Goal: Information Seeking & Learning: Learn about a topic

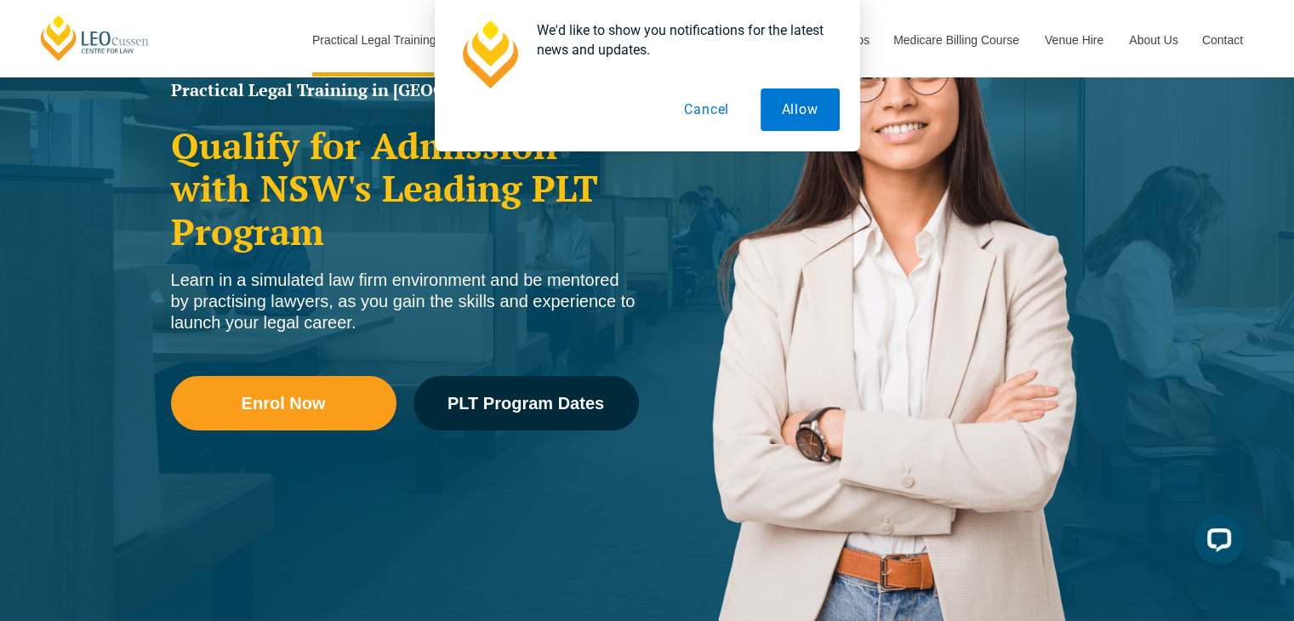
click at [713, 103] on button "Cancel" at bounding box center [707, 109] width 88 height 43
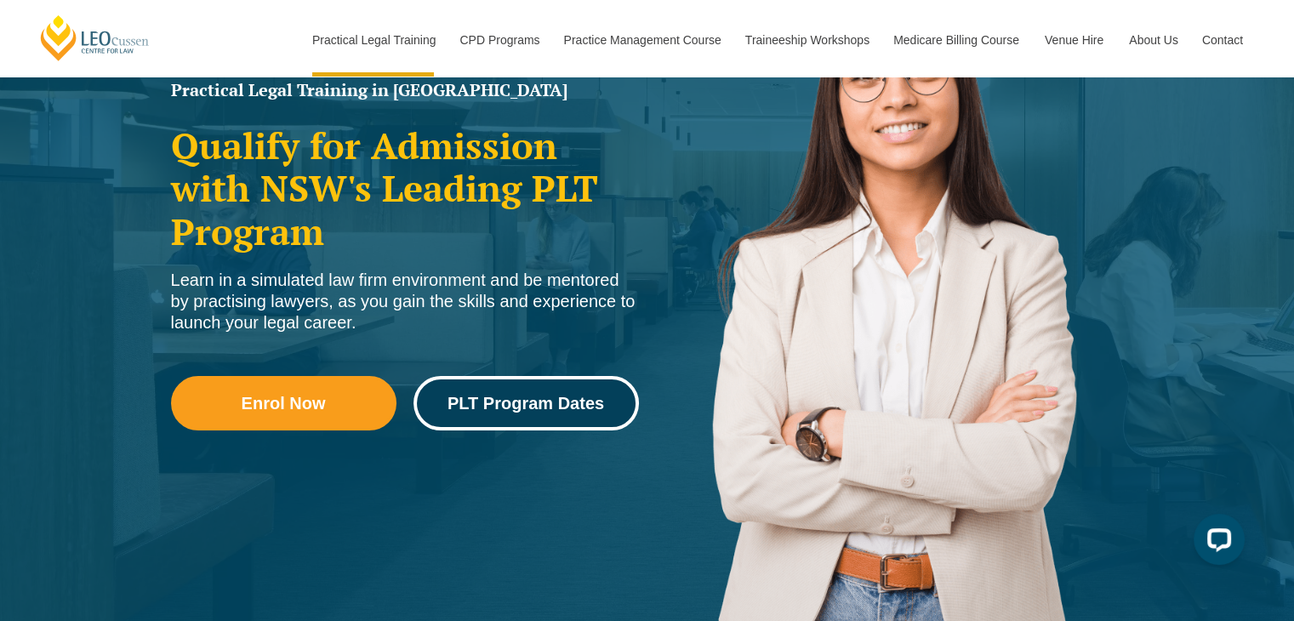
click at [519, 406] on span "PLT Program Dates" at bounding box center [525, 403] width 157 height 17
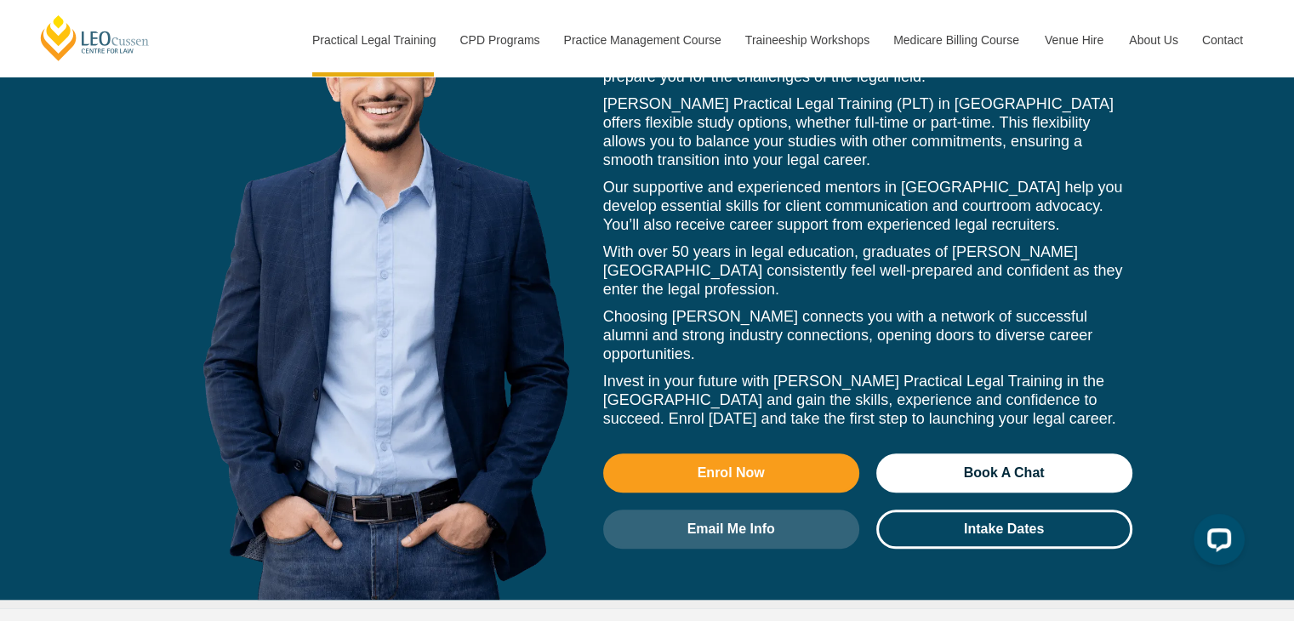
scroll to position [7881, 0]
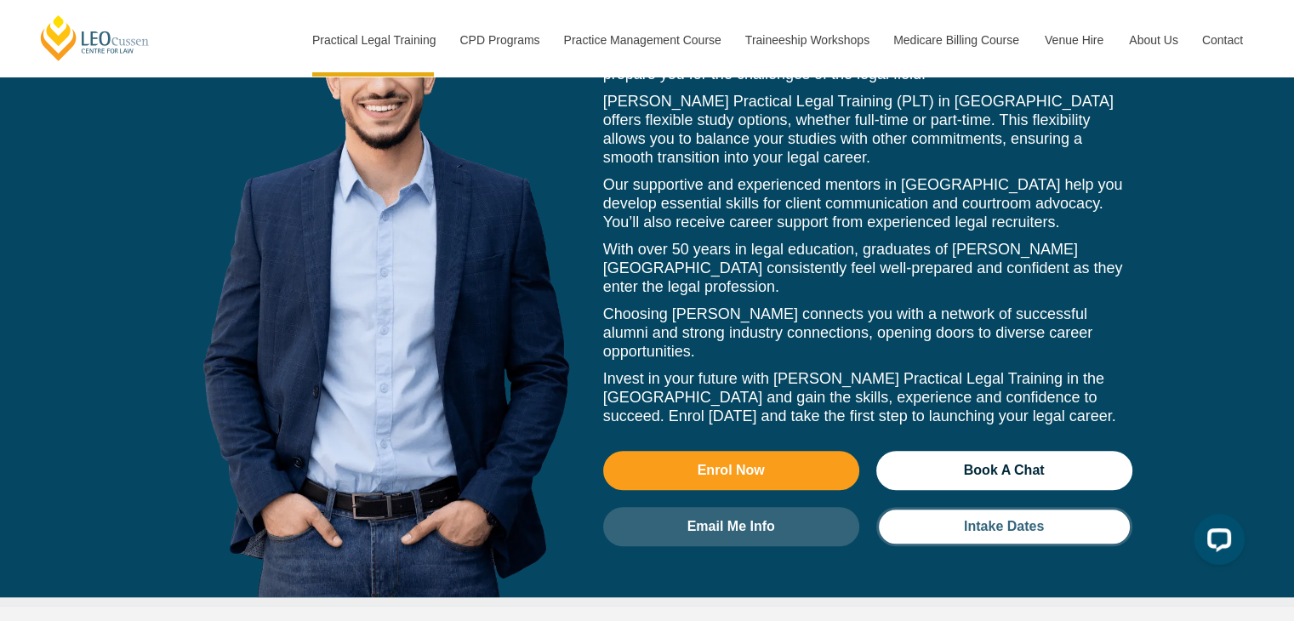
click at [959, 507] on link "Intake Dates" at bounding box center [1004, 526] width 256 height 39
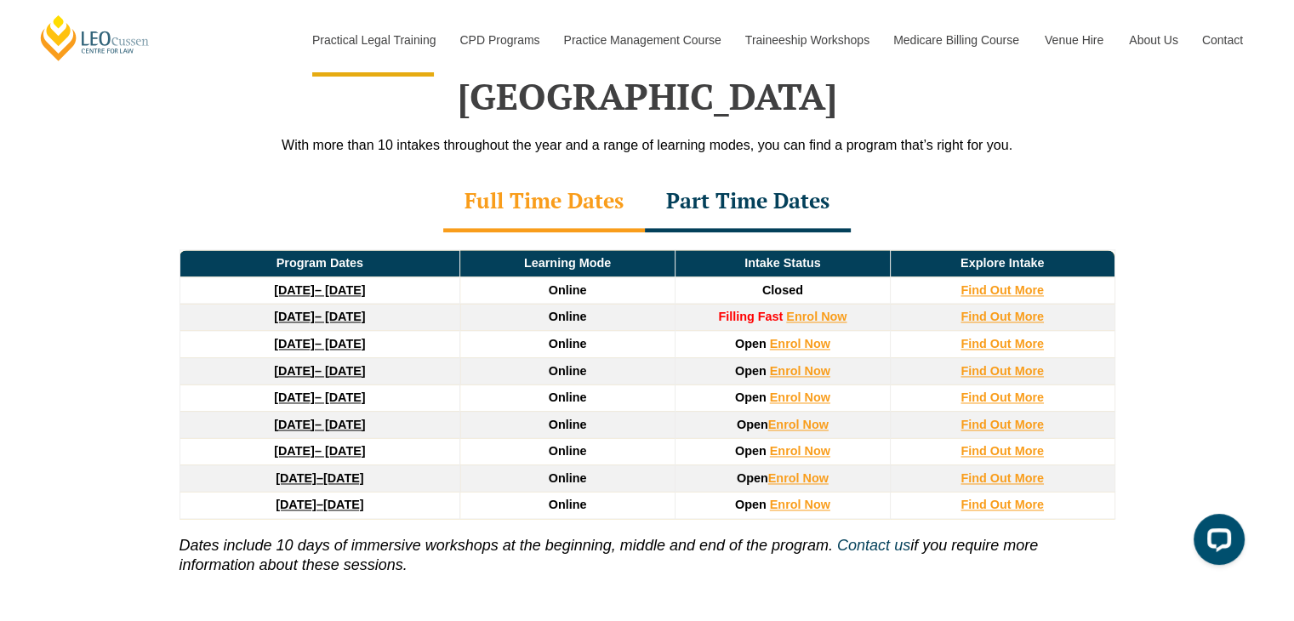
scroll to position [2450, 0]
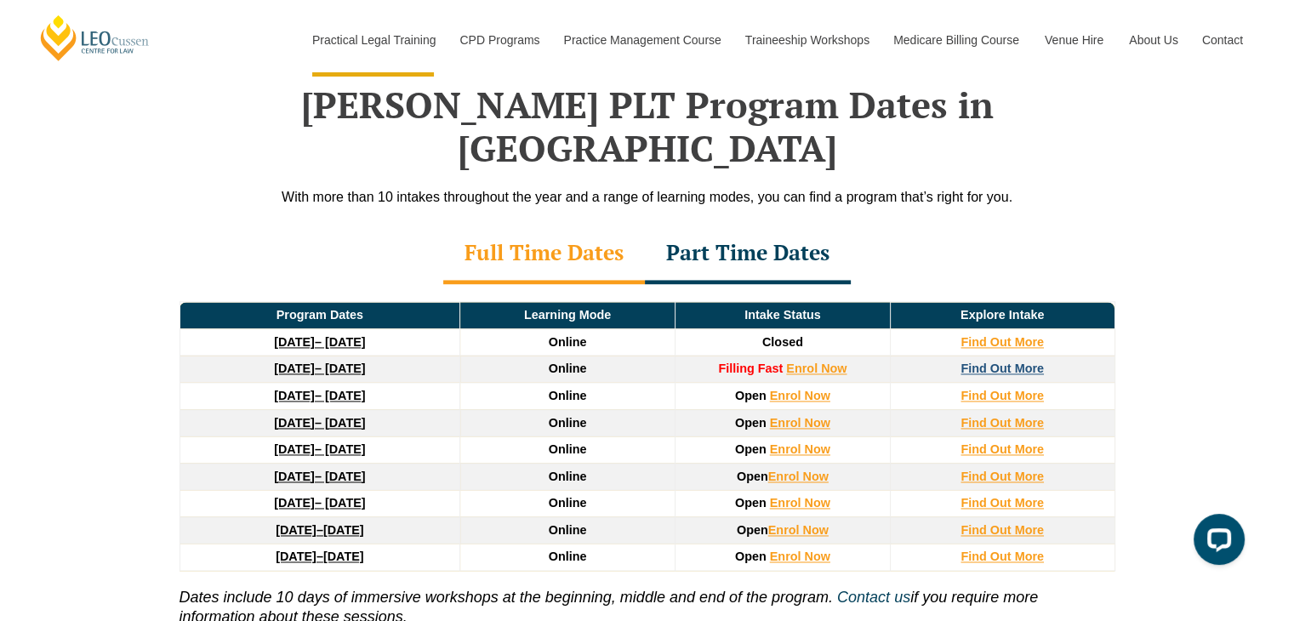
click at [980, 362] on strong "Find Out More" at bounding box center [1001, 369] width 83 height 14
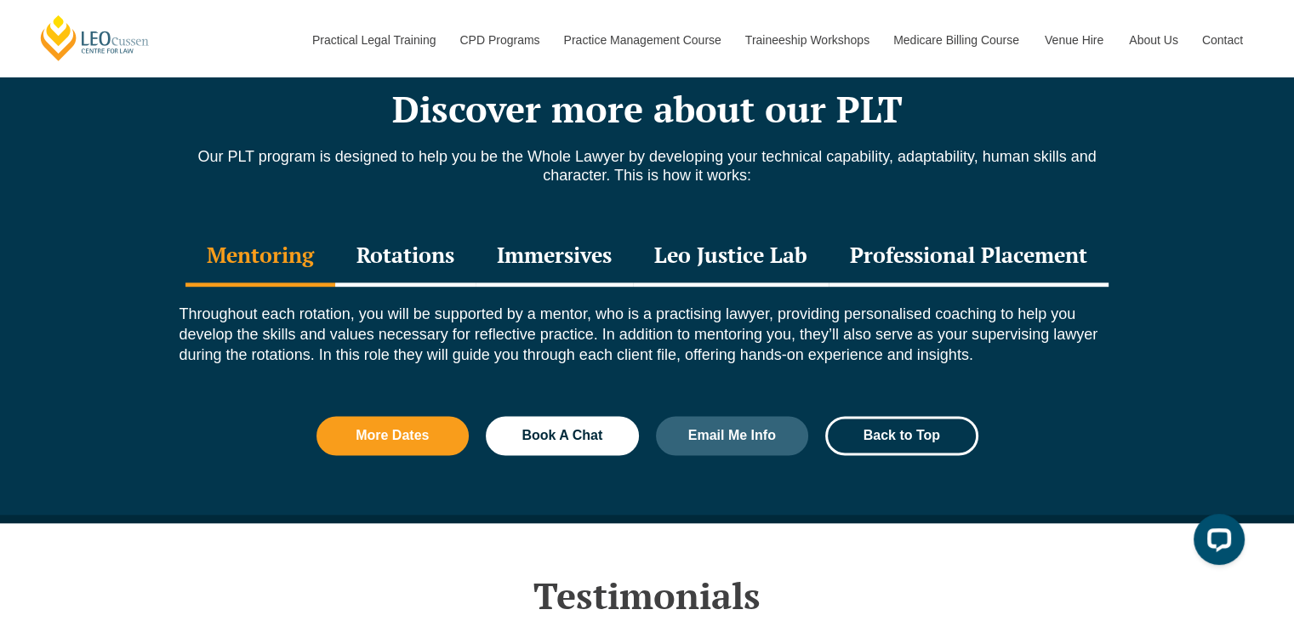
scroll to position [2226, 0]
click at [425, 248] on div "Rotations" at bounding box center [405, 257] width 140 height 60
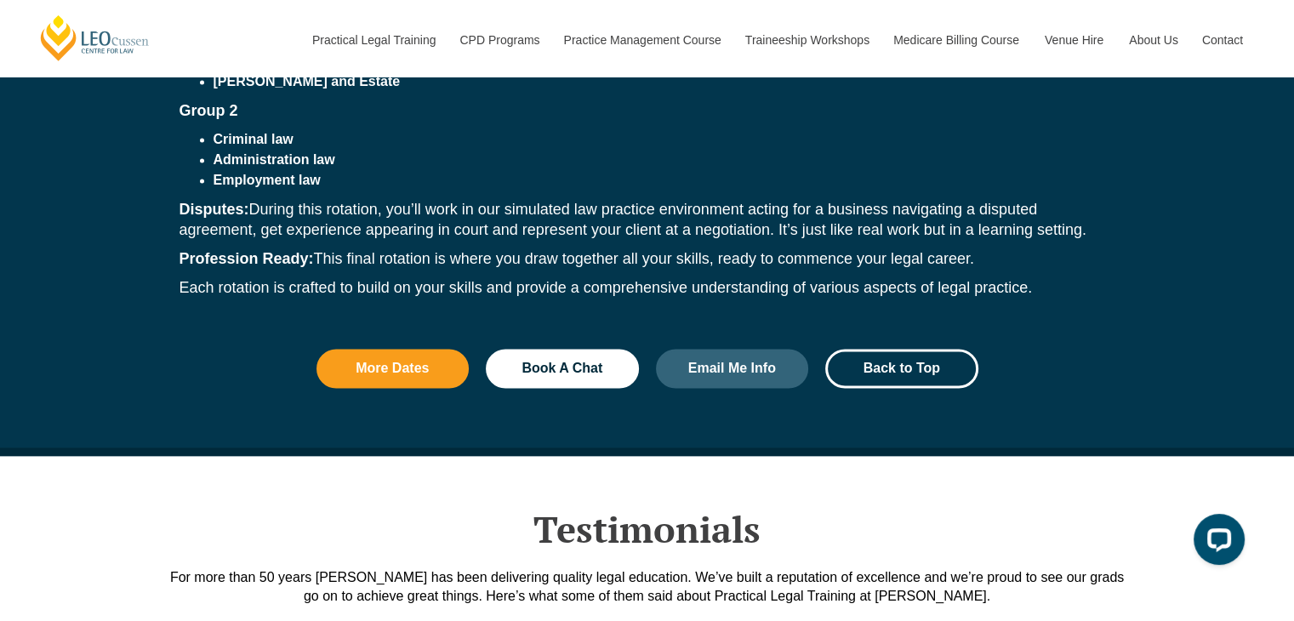
scroll to position [2705, 0]
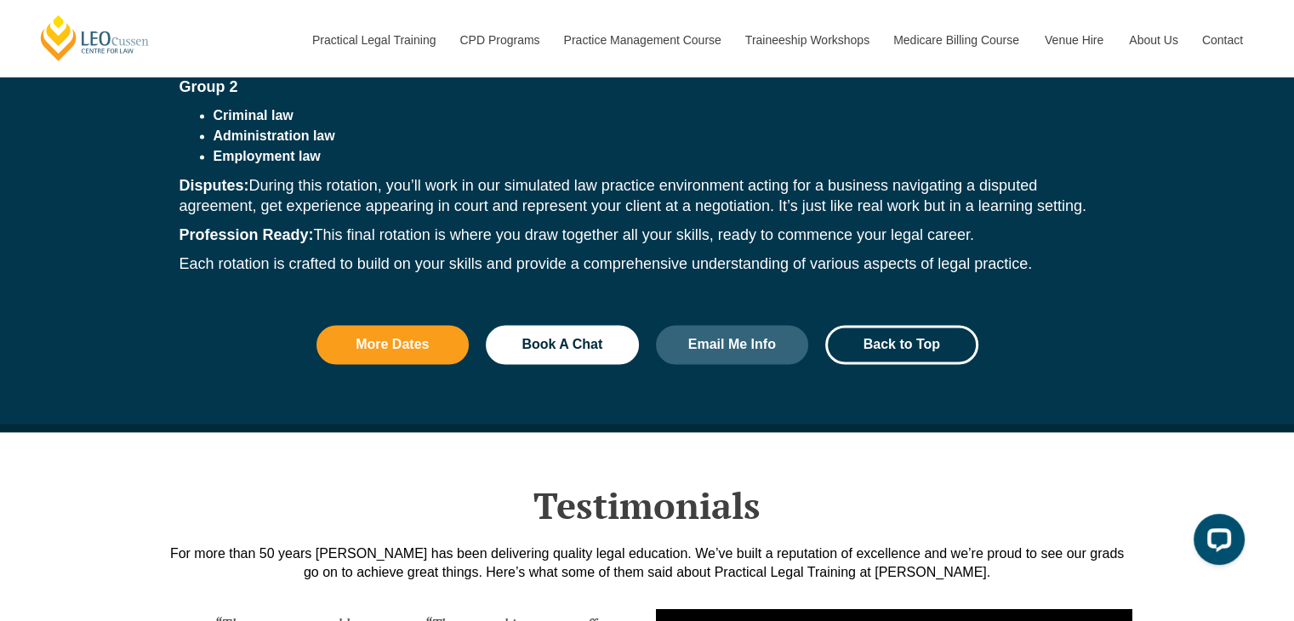
click at [419, 275] on div "While completing your PLT at Leo Cussen, you’ll progress through rotations that…" at bounding box center [647, 42] width 970 height 516
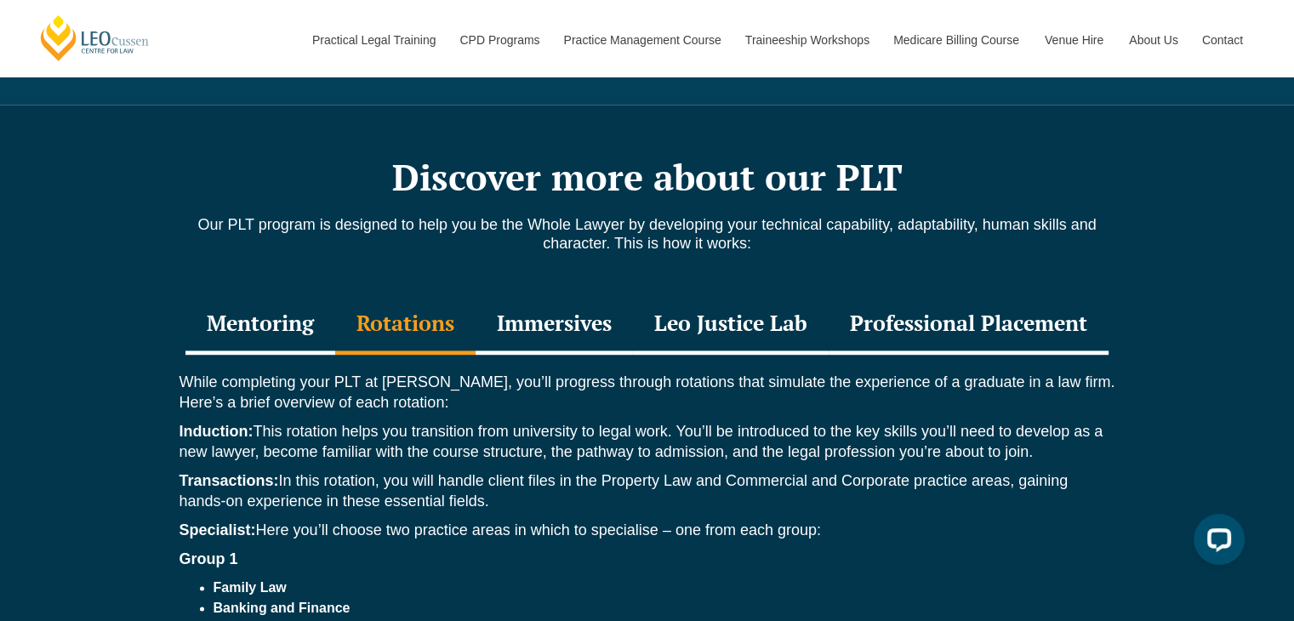
scroll to position [2157, 0]
click at [534, 310] on div "Immersives" at bounding box center [554, 325] width 157 height 60
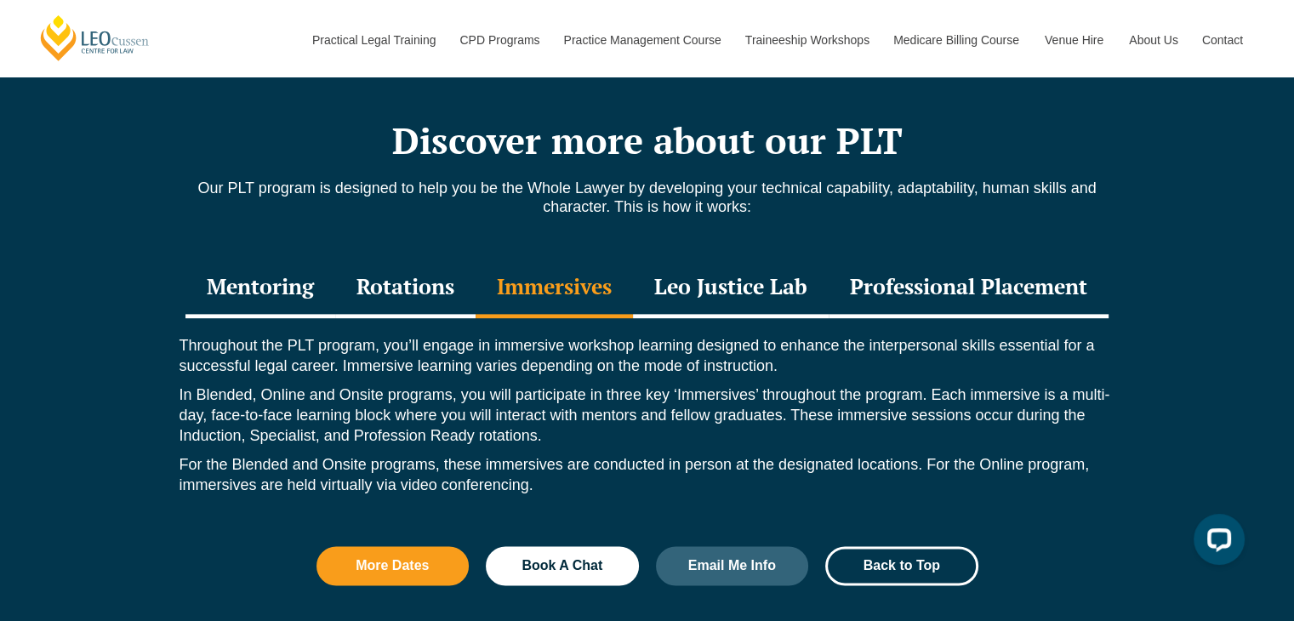
scroll to position [2193, 0]
click at [721, 278] on div "Leo Justice Lab" at bounding box center [731, 289] width 196 height 60
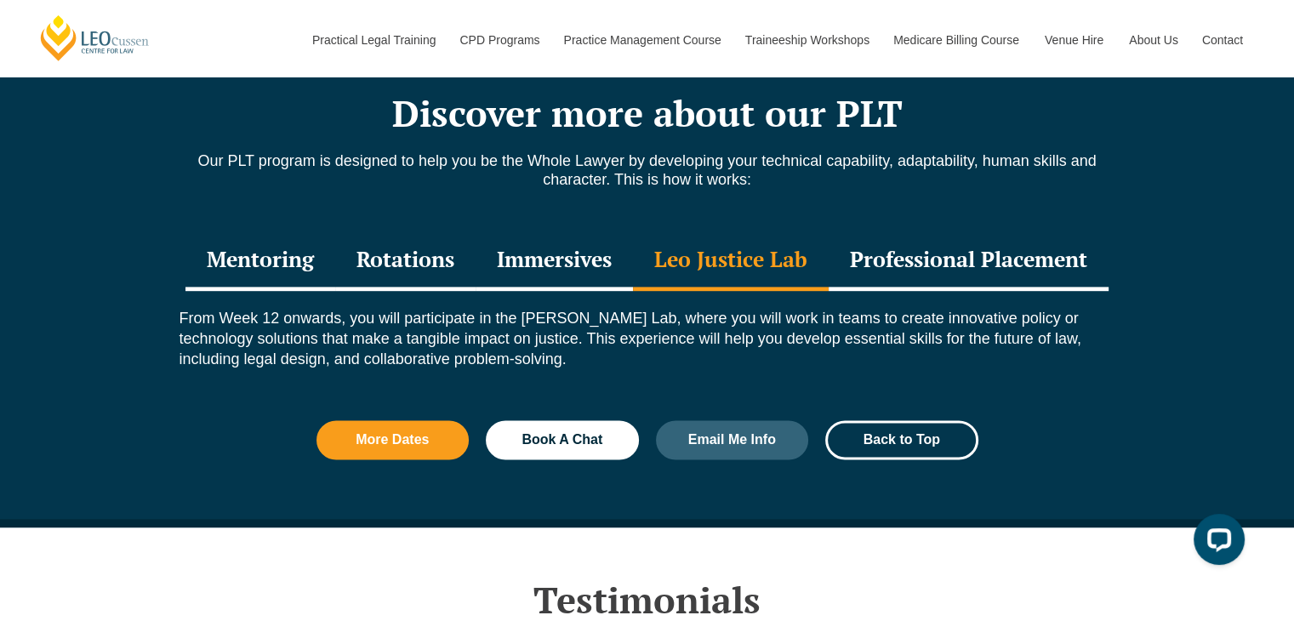
scroll to position [2217, 0]
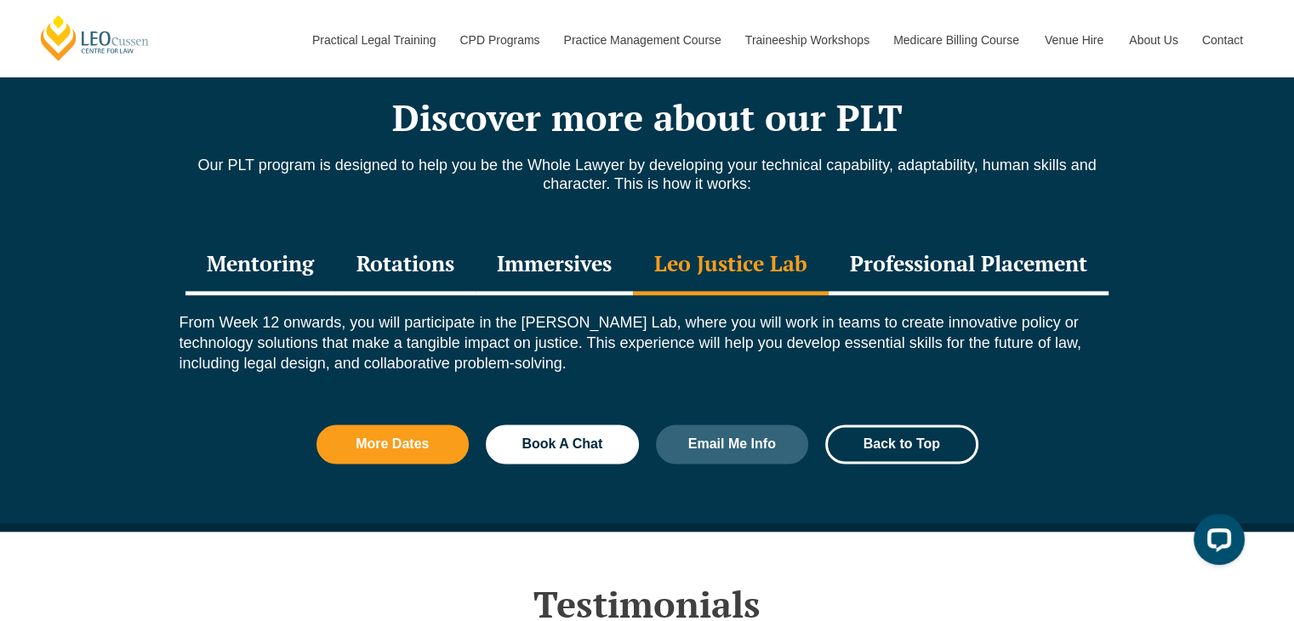
click at [899, 245] on div "Professional Placement" at bounding box center [969, 266] width 280 height 60
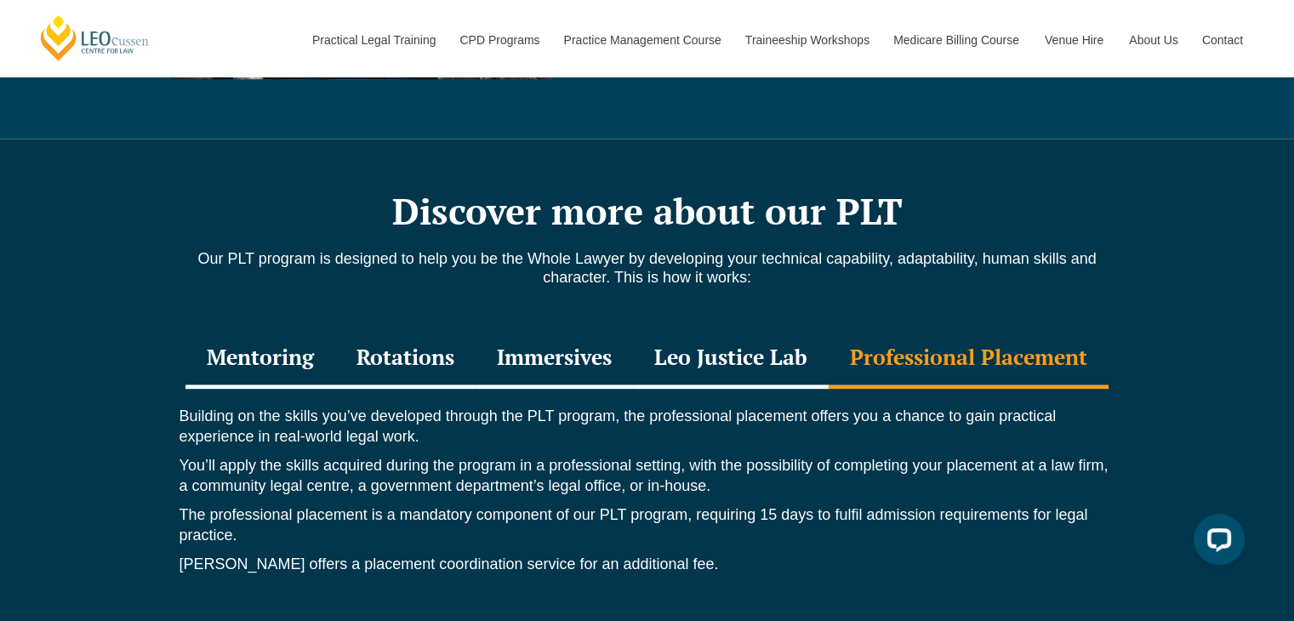
scroll to position [2123, 0]
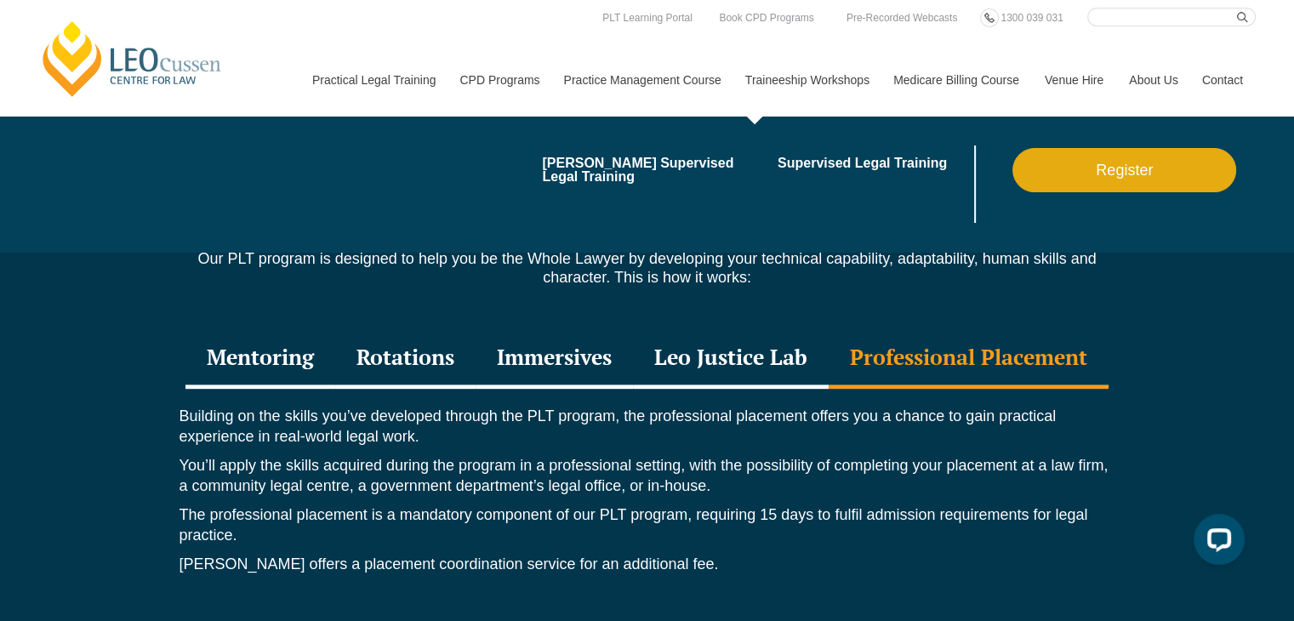
click at [801, 75] on link "Traineeship Workshops" at bounding box center [806, 79] width 148 height 73
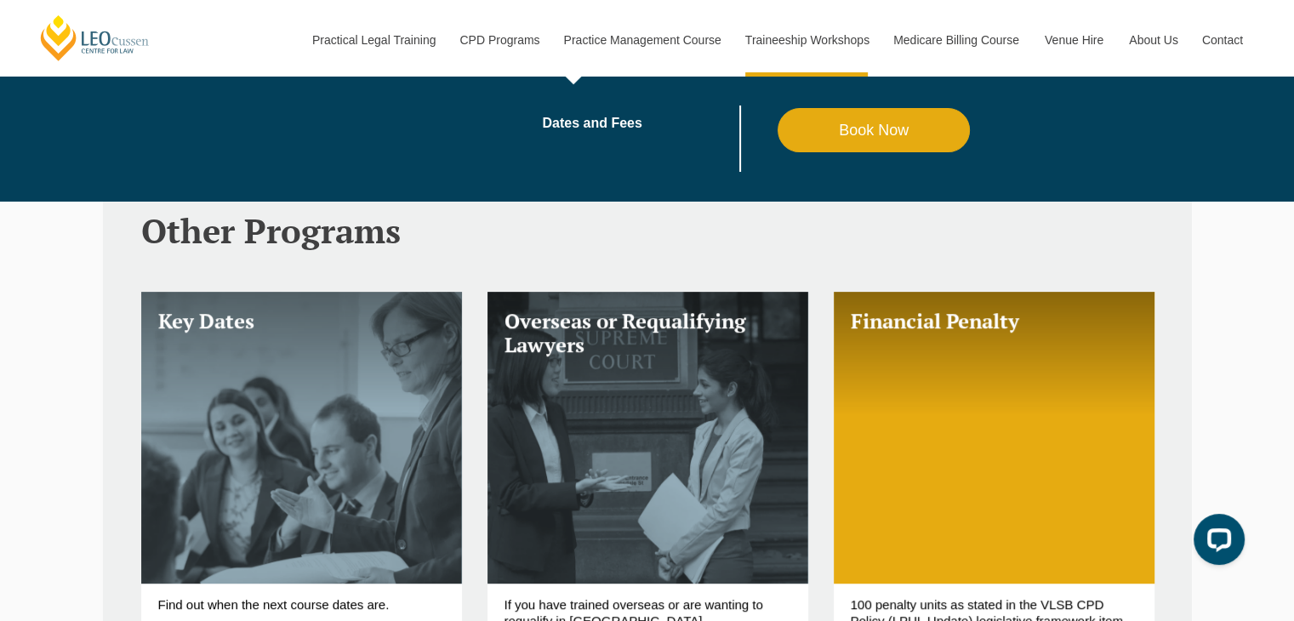
scroll to position [495, 0]
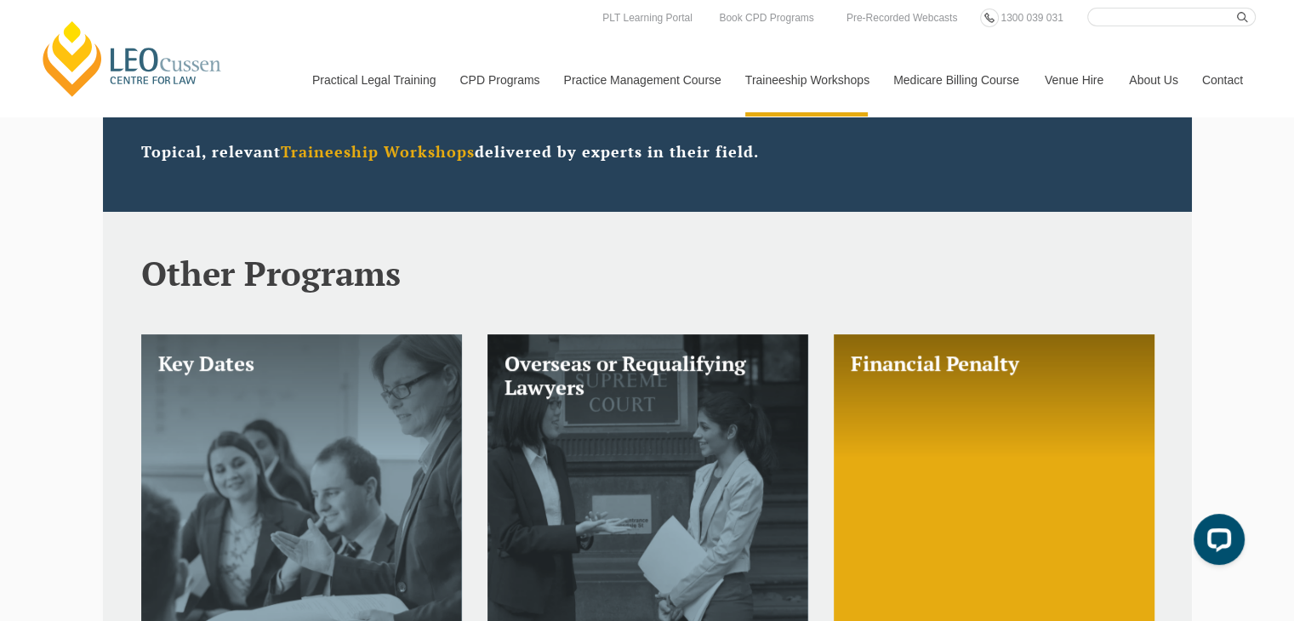
click at [947, 80] on link "Medicare Billing Course" at bounding box center [956, 79] width 151 height 73
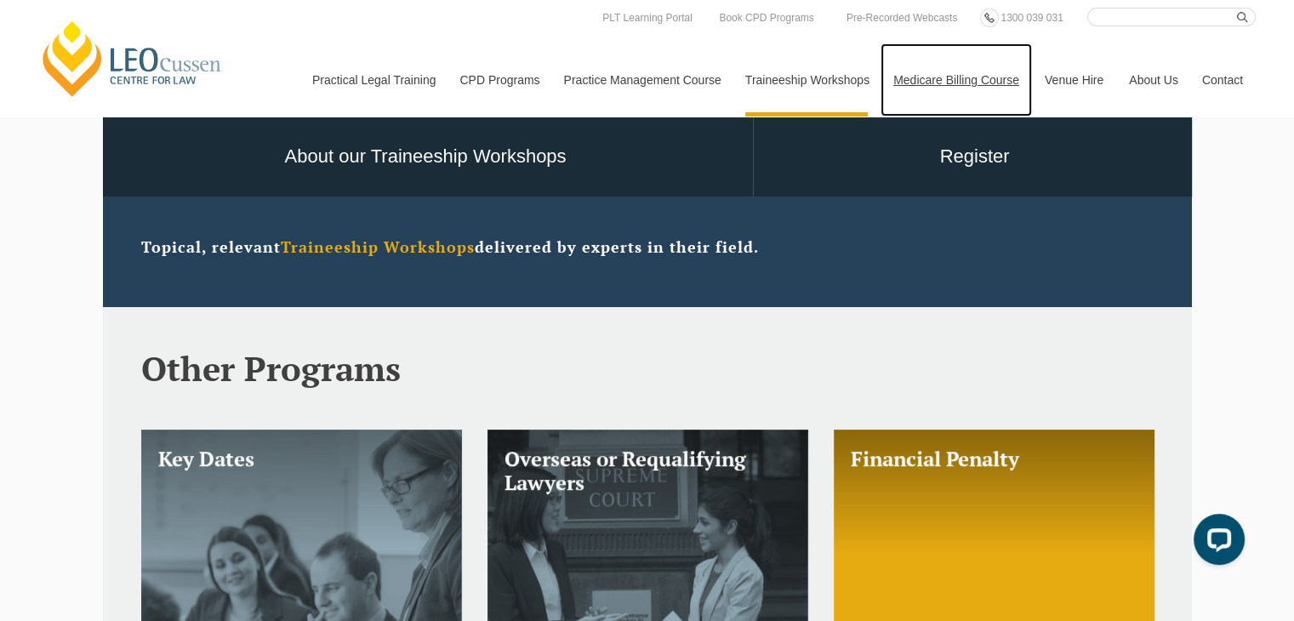
scroll to position [391, 0]
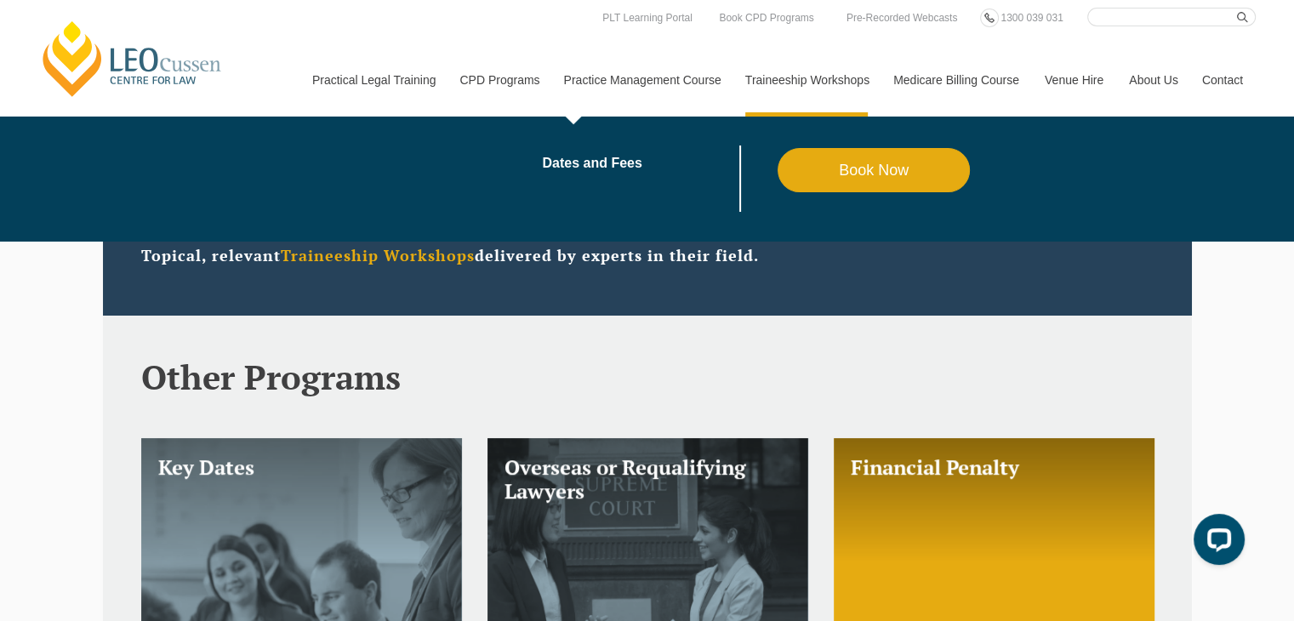
click at [646, 79] on link "Practice Management Course" at bounding box center [641, 79] width 181 height 73
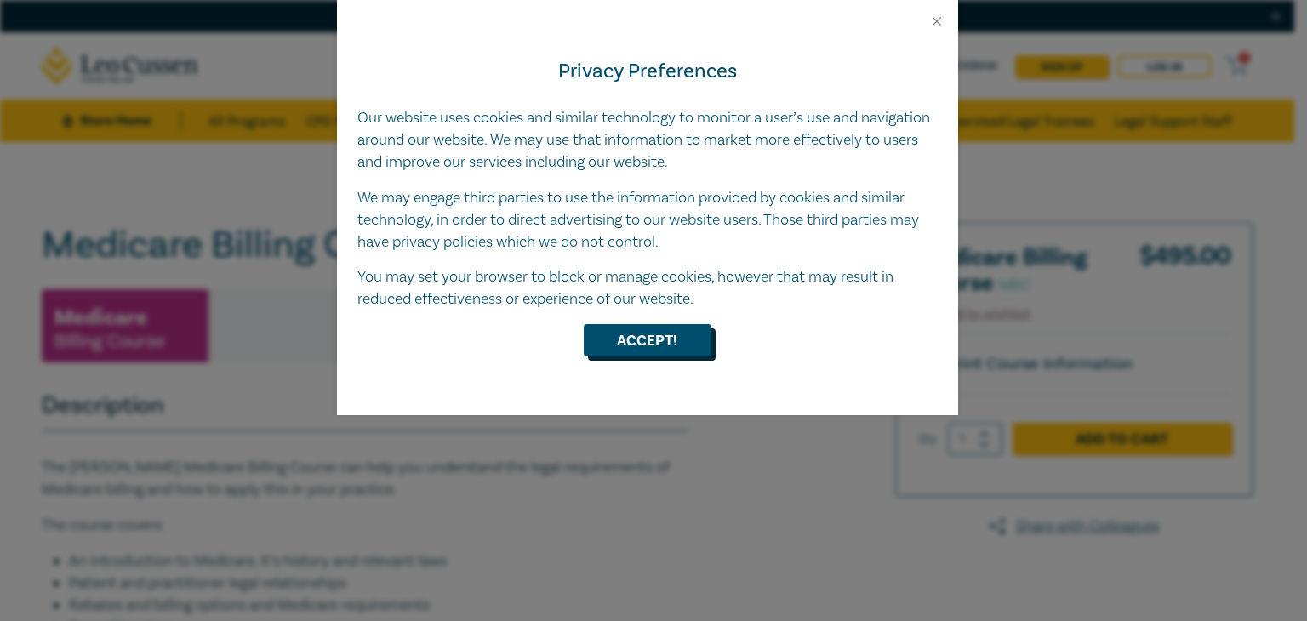
click at [650, 336] on button "Accept!" at bounding box center [648, 340] width 128 height 32
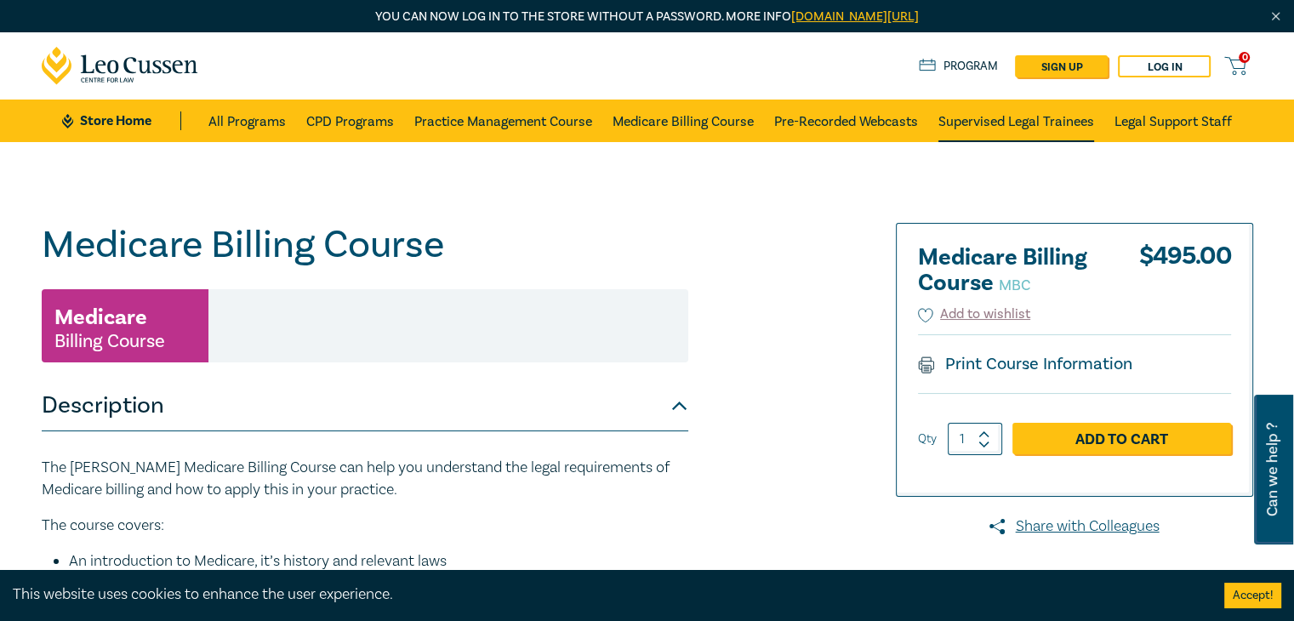
click at [1017, 117] on link "Supervised Legal Trainees" at bounding box center [1016, 121] width 156 height 43
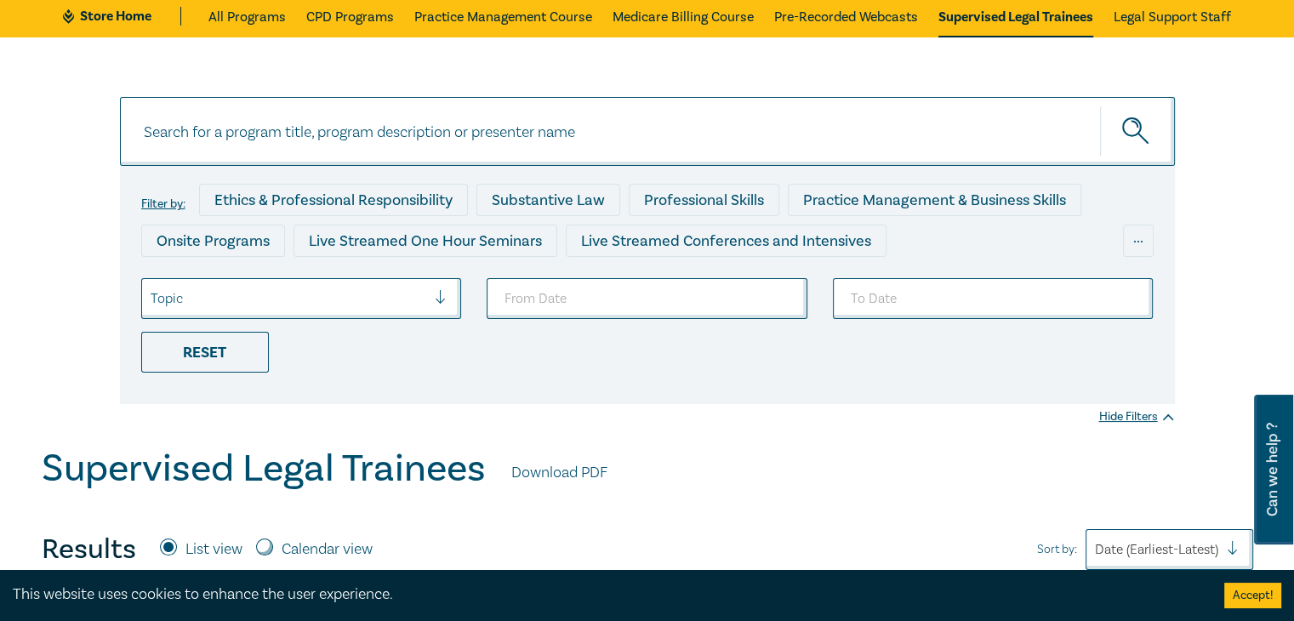
scroll to position [104, 0]
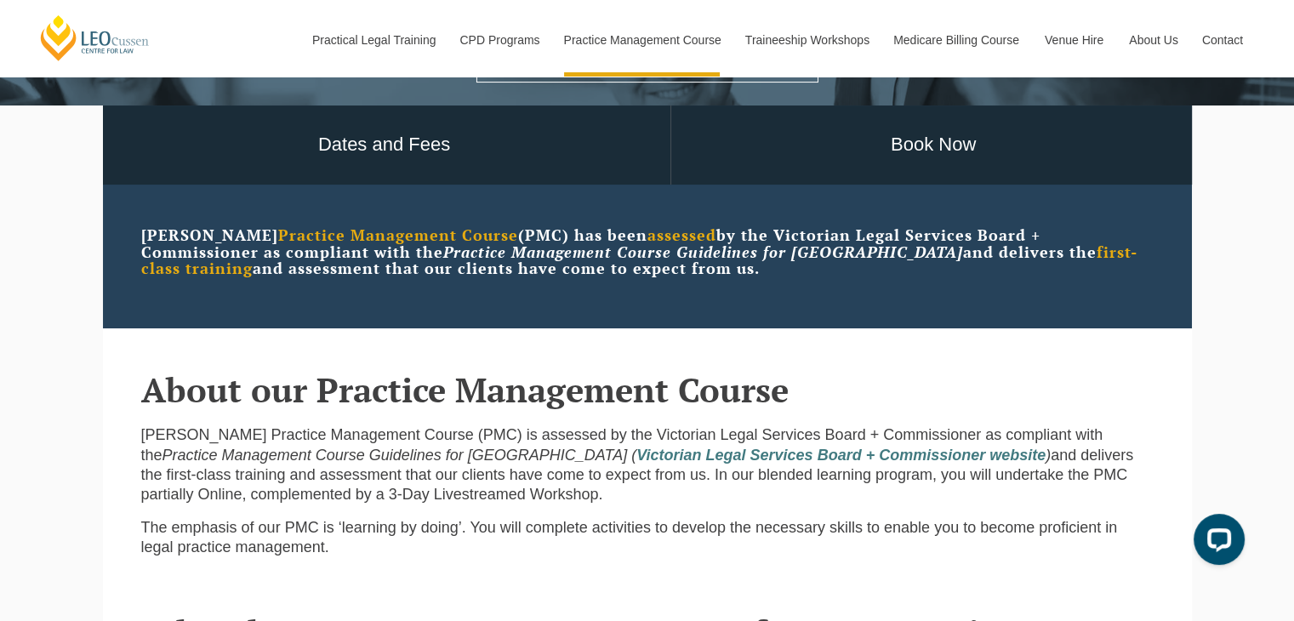
scroll to position [395, 0]
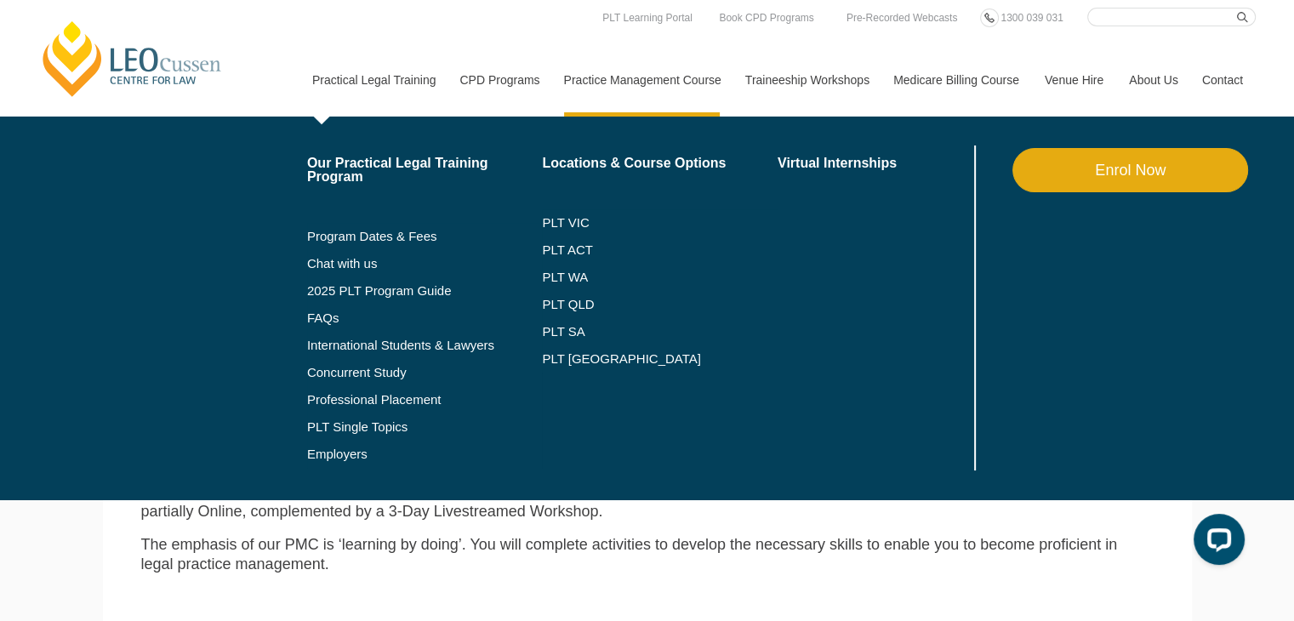
click at [381, 83] on link "Practical Legal Training" at bounding box center [373, 79] width 148 height 73
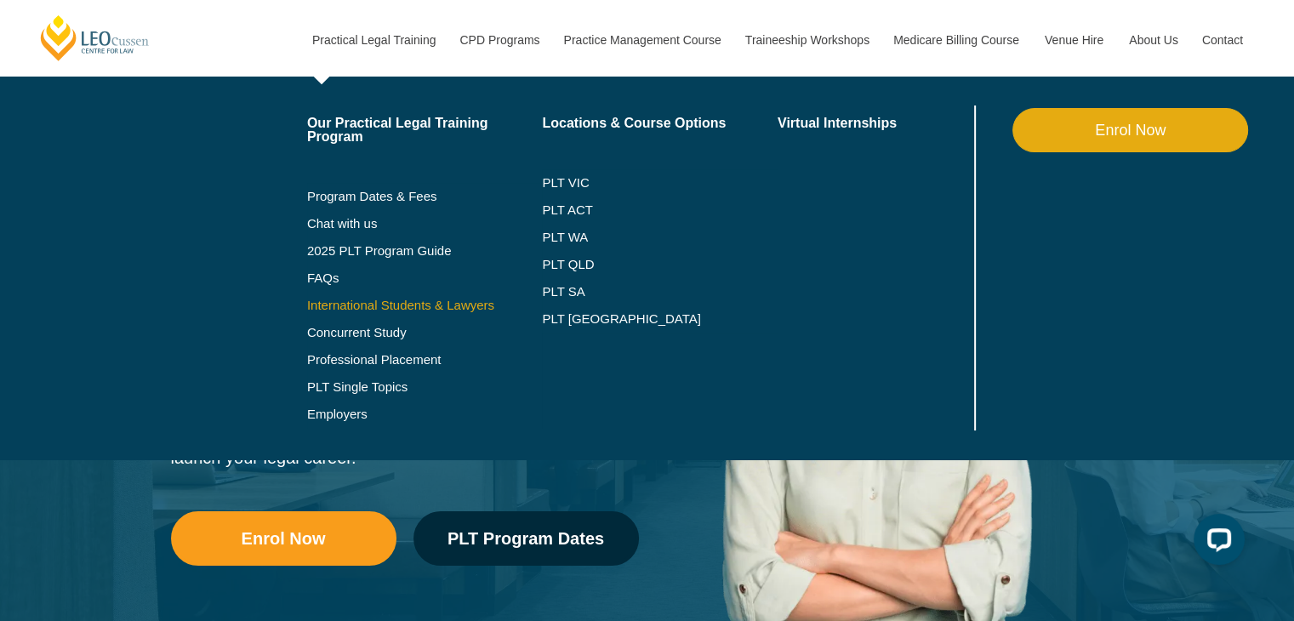
scroll to position [78, 0]
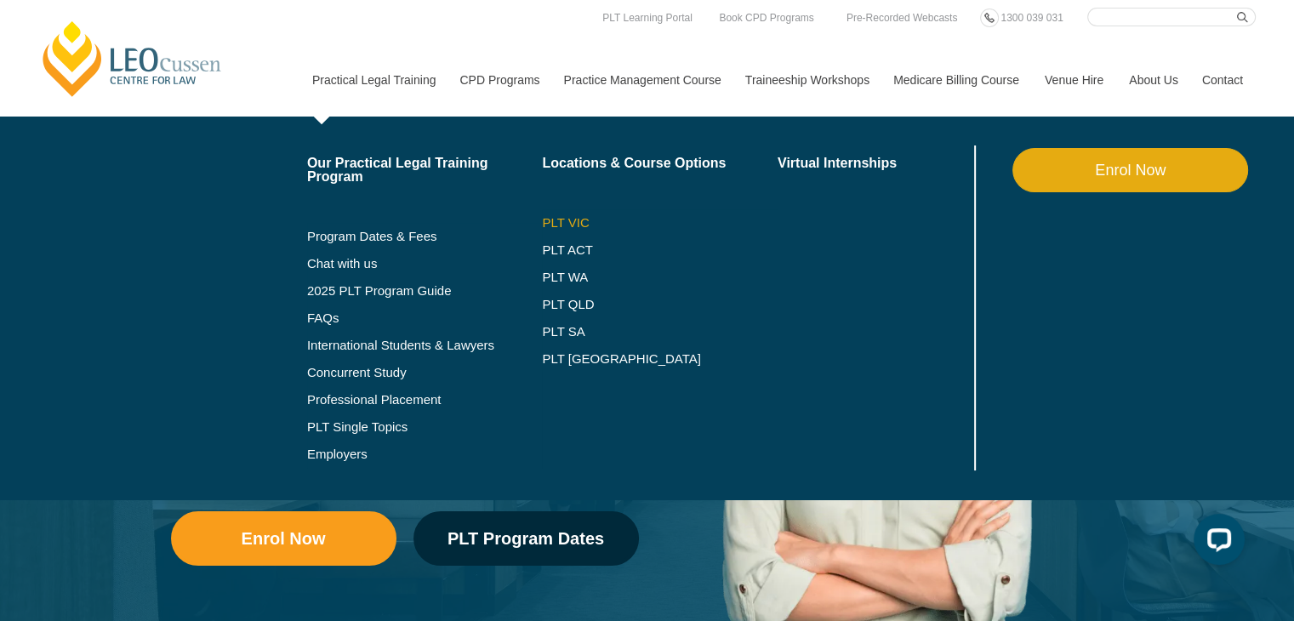
click at [560, 222] on link "PLT VIC" at bounding box center [660, 223] width 236 height 14
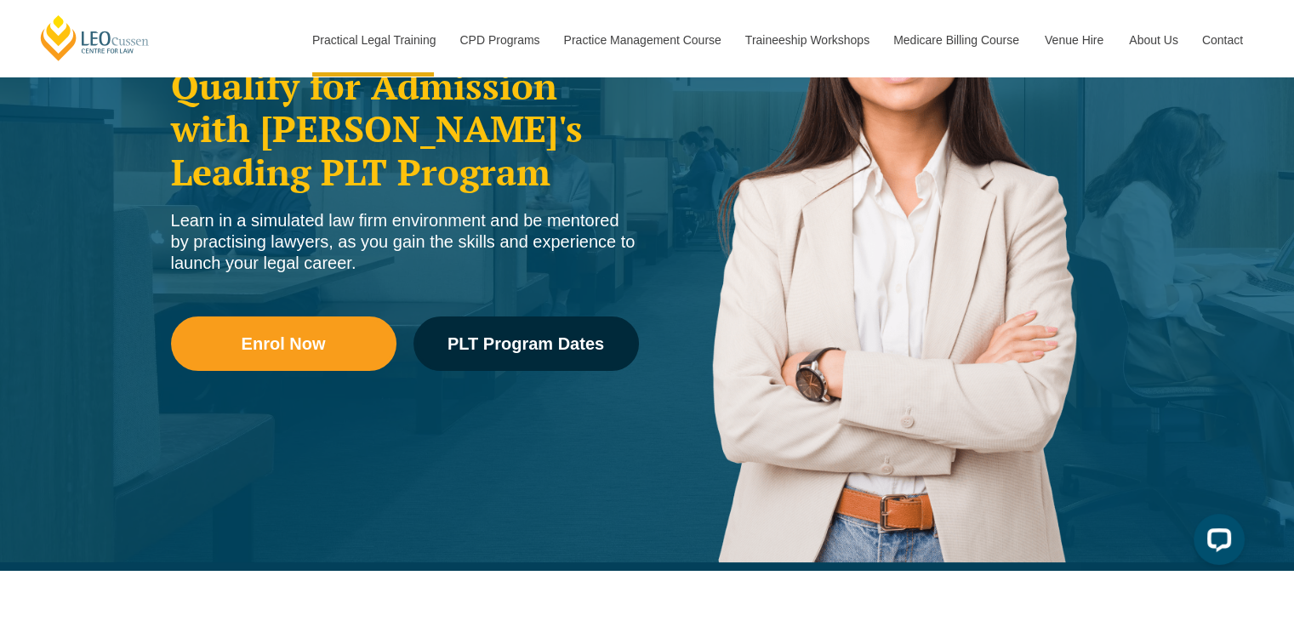
scroll to position [311, 0]
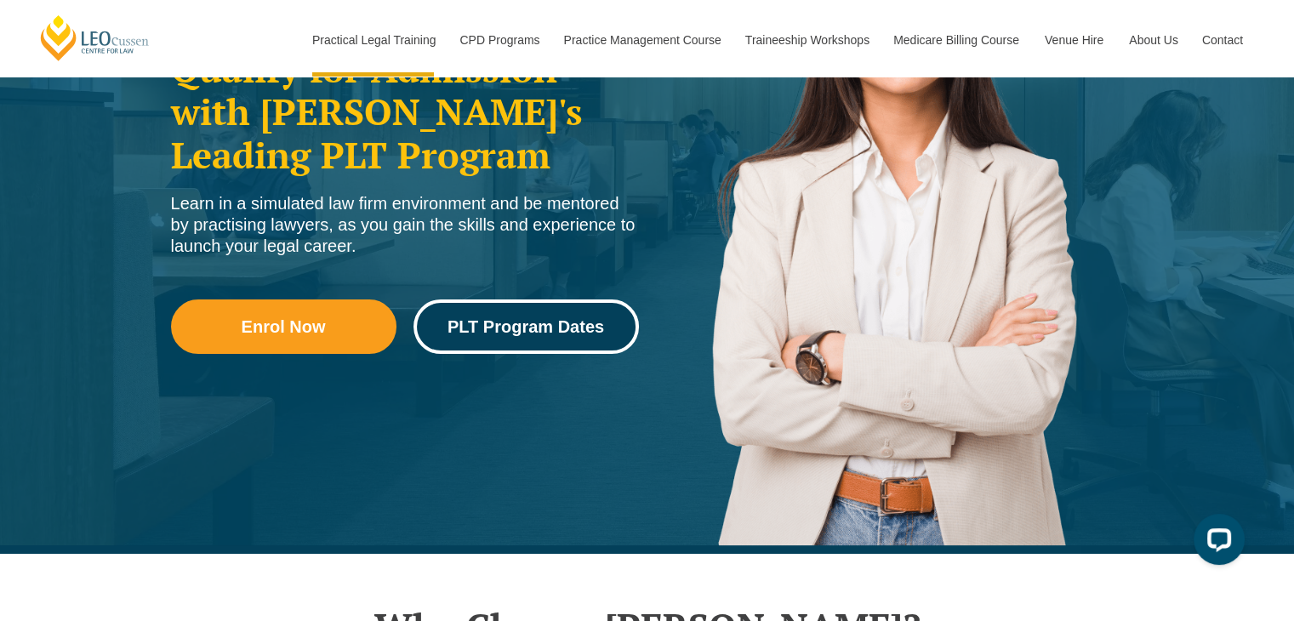
click at [544, 332] on span "PLT Program Dates" at bounding box center [525, 326] width 157 height 17
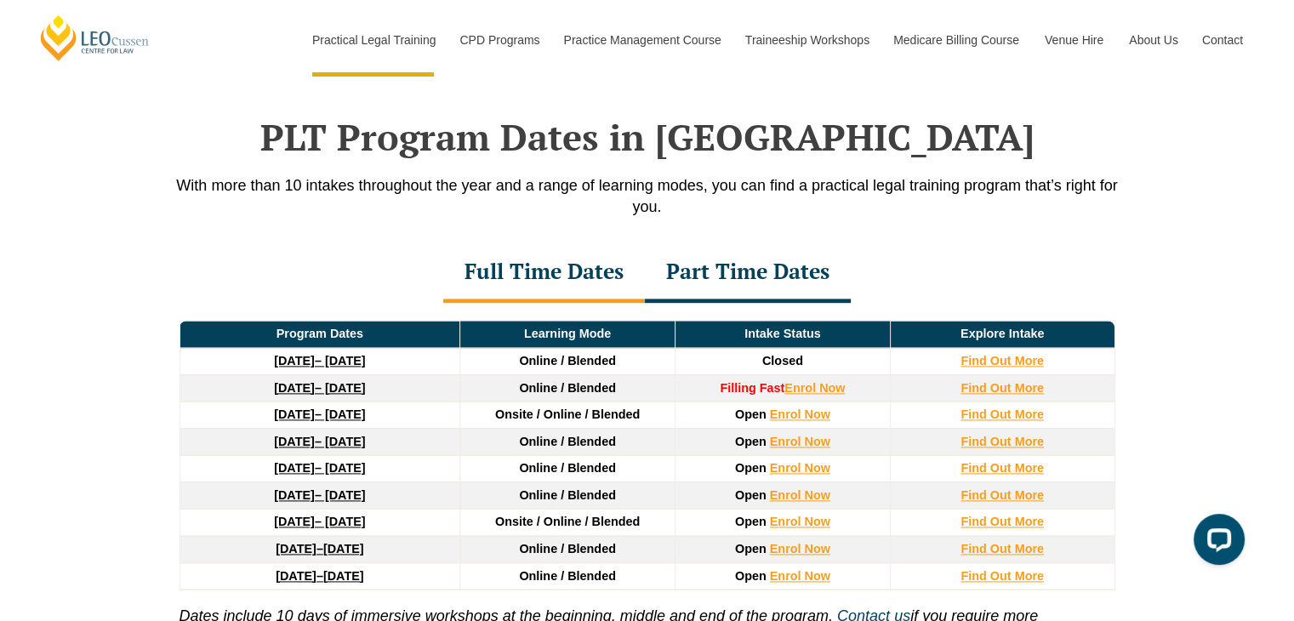
scroll to position [2217, 0]
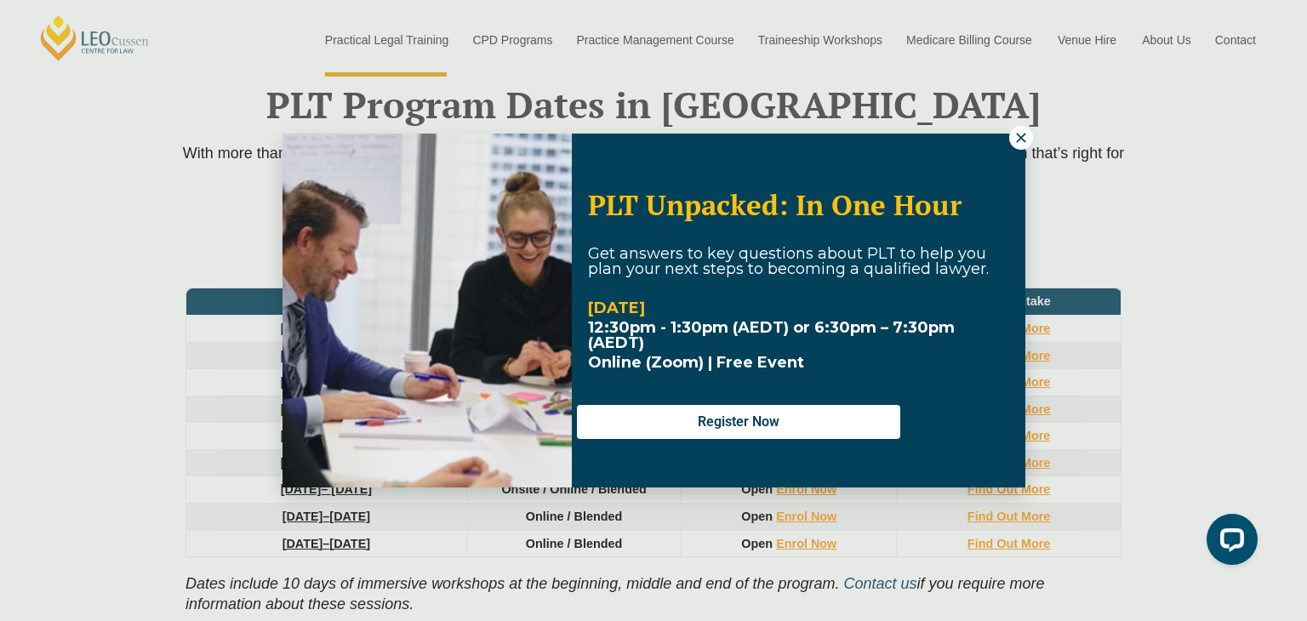
click at [1023, 131] on icon at bounding box center [1020, 137] width 15 height 15
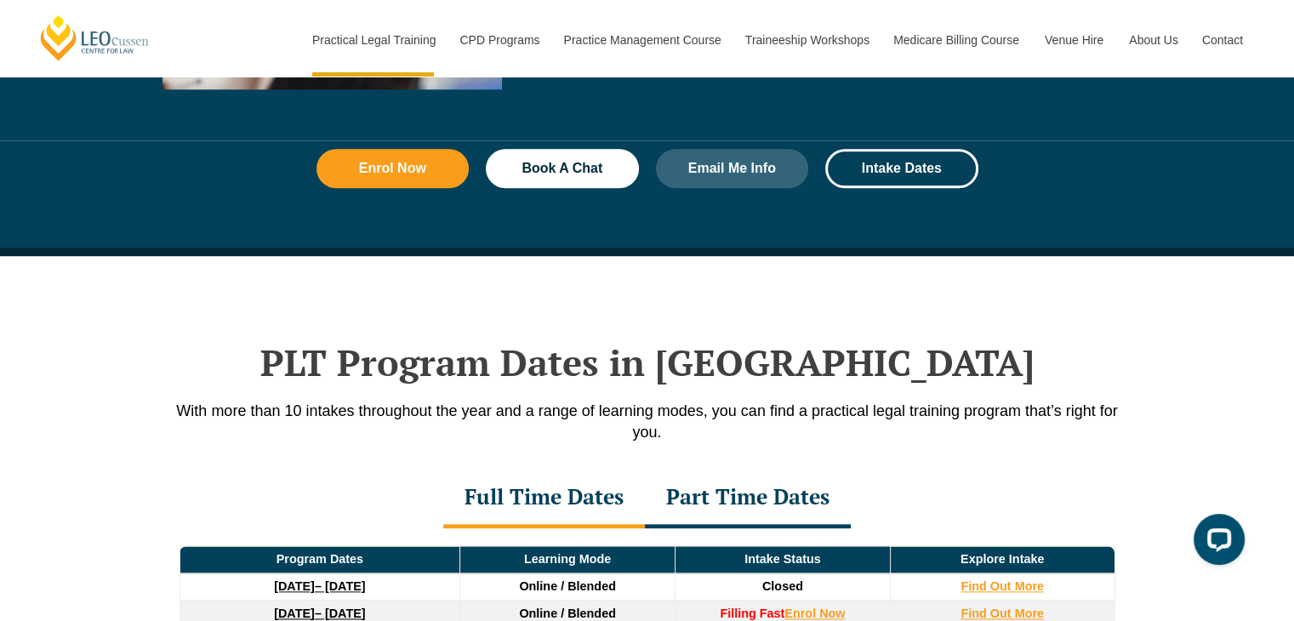
scroll to position [1958, 0]
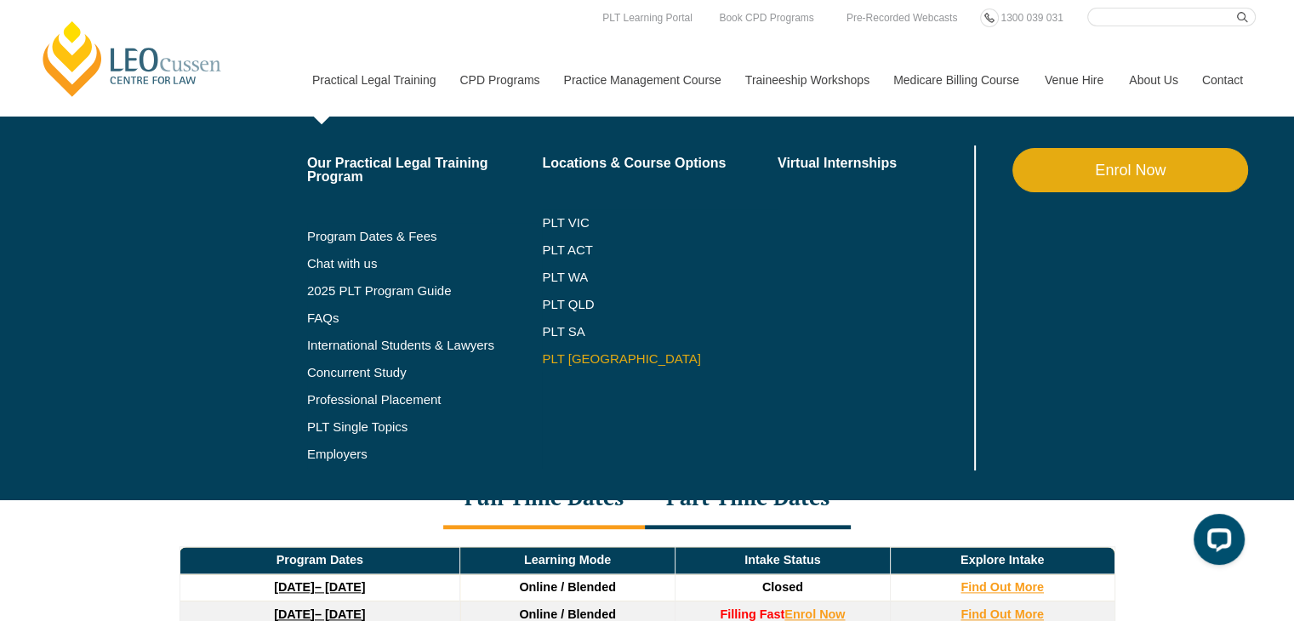
click at [579, 357] on link "PLT [GEOGRAPHIC_DATA]" at bounding box center [660, 359] width 236 height 14
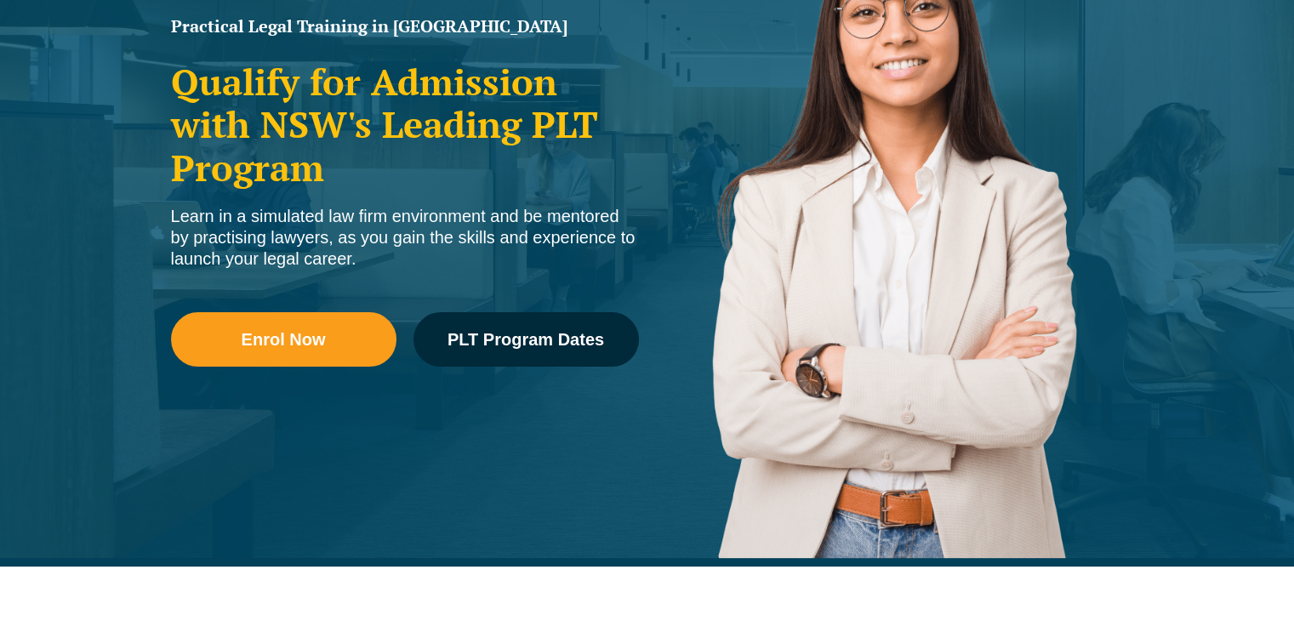
scroll to position [301, 0]
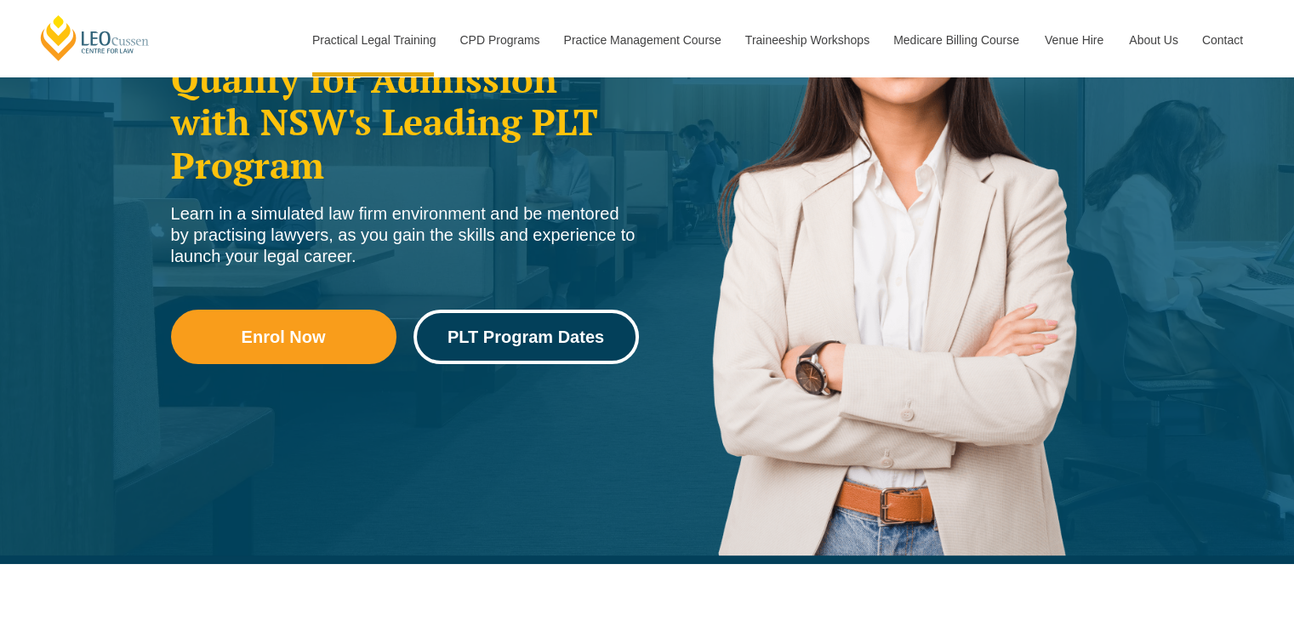
click at [531, 325] on link "PLT Program Dates" at bounding box center [525, 337] width 225 height 54
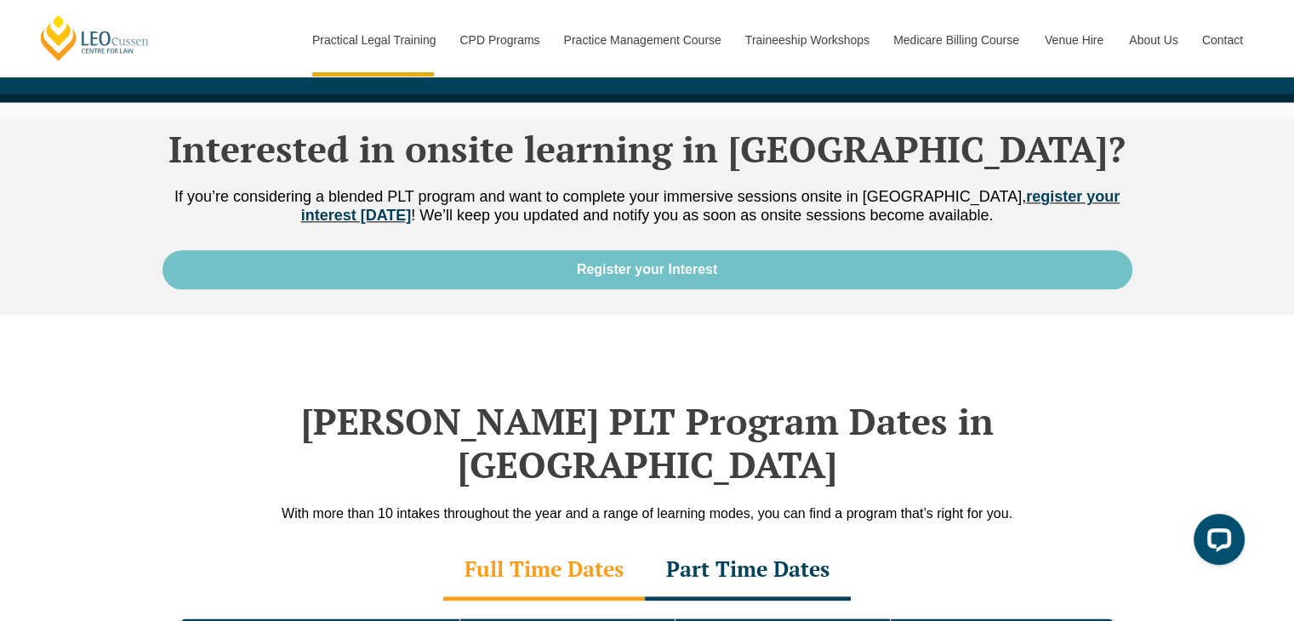
scroll to position [2132, 0]
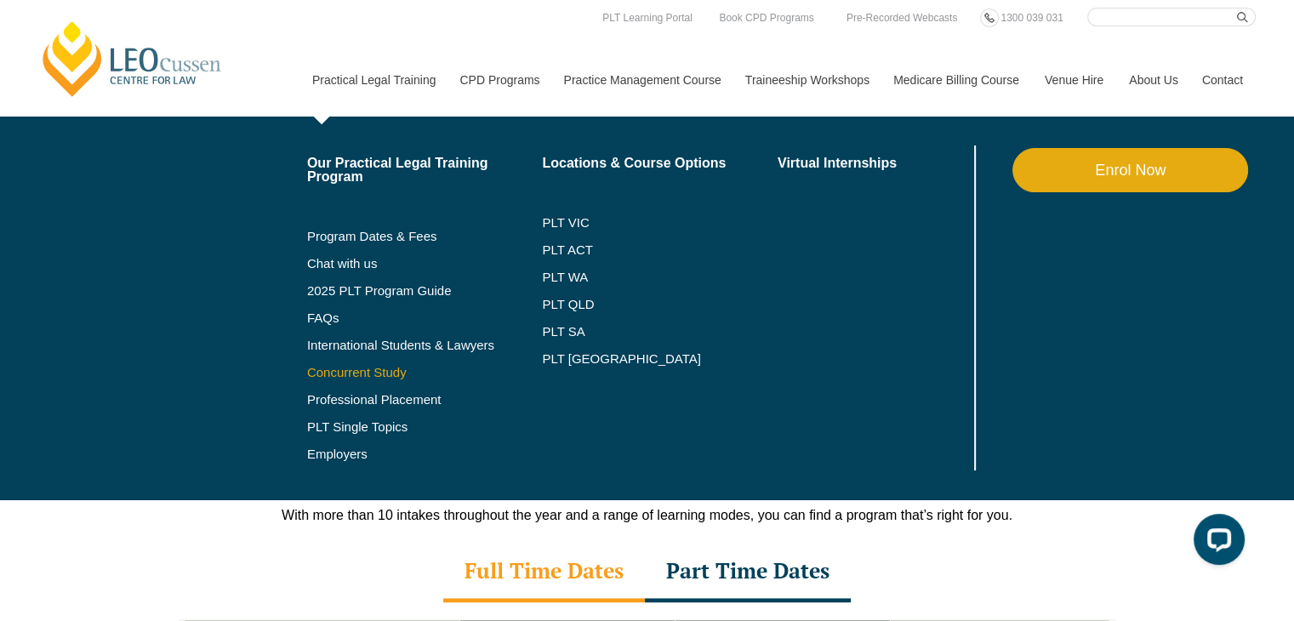
click at [370, 368] on link "Concurrent Study" at bounding box center [425, 373] width 236 height 14
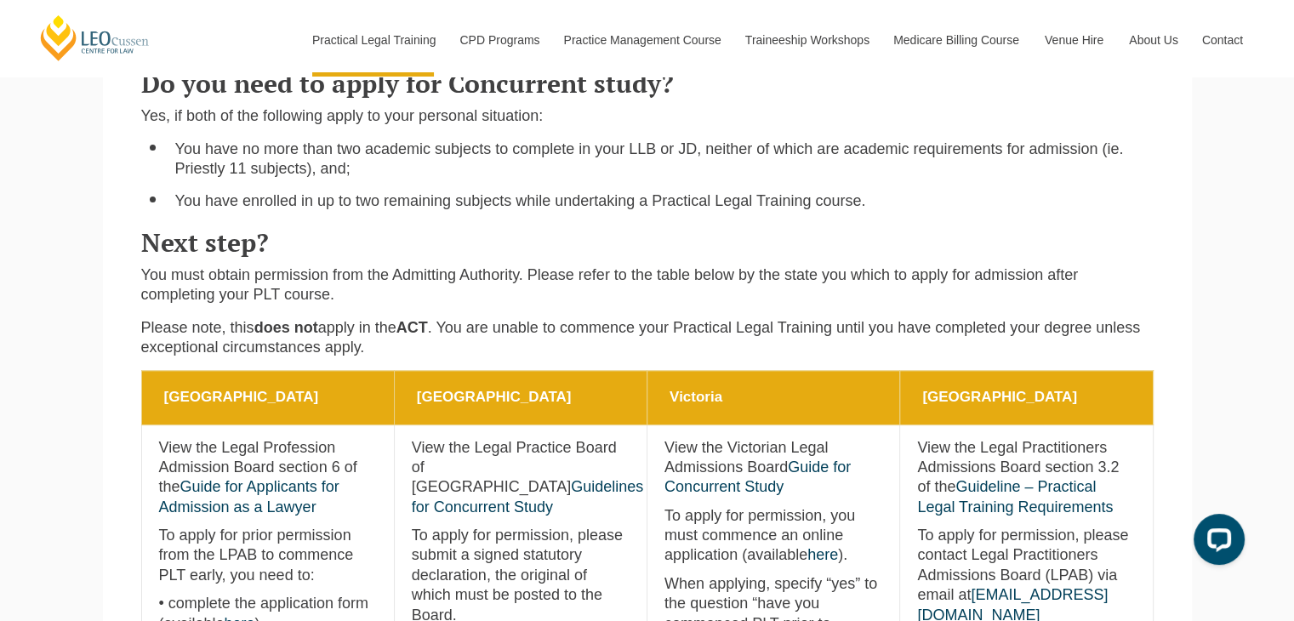
scroll to position [556, 0]
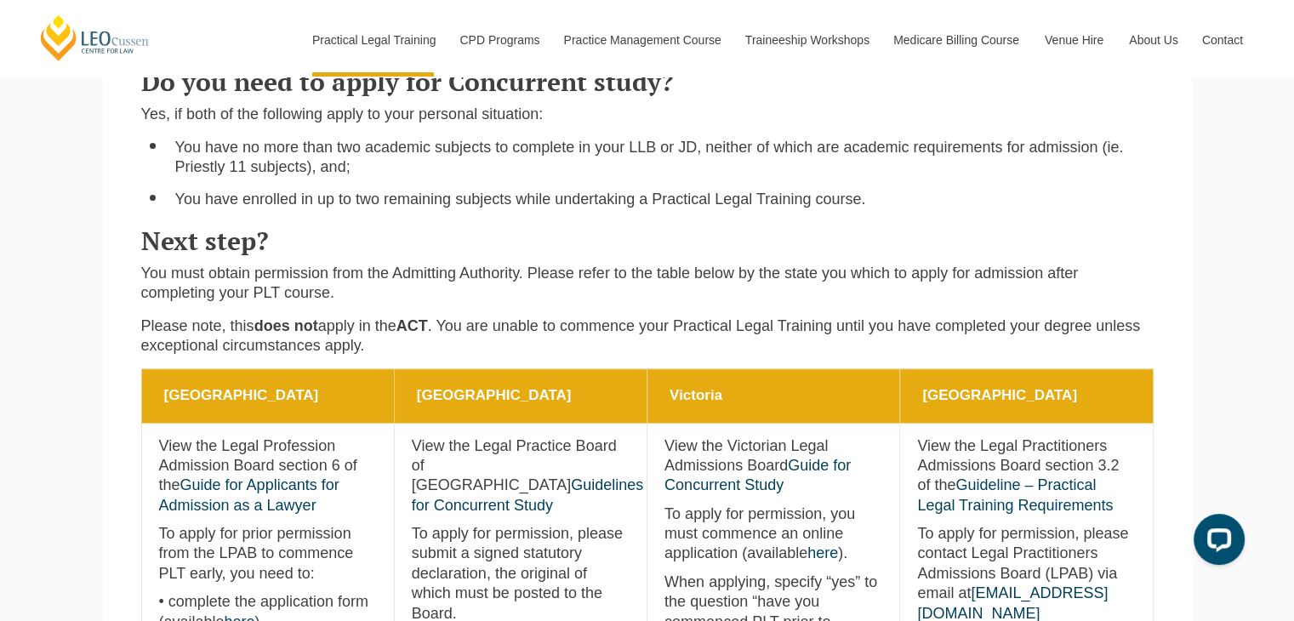
click at [419, 363] on div "Concurrent study refers to law students who wish to commence a Practical Legal …" at bounding box center [647, 173] width 1038 height 390
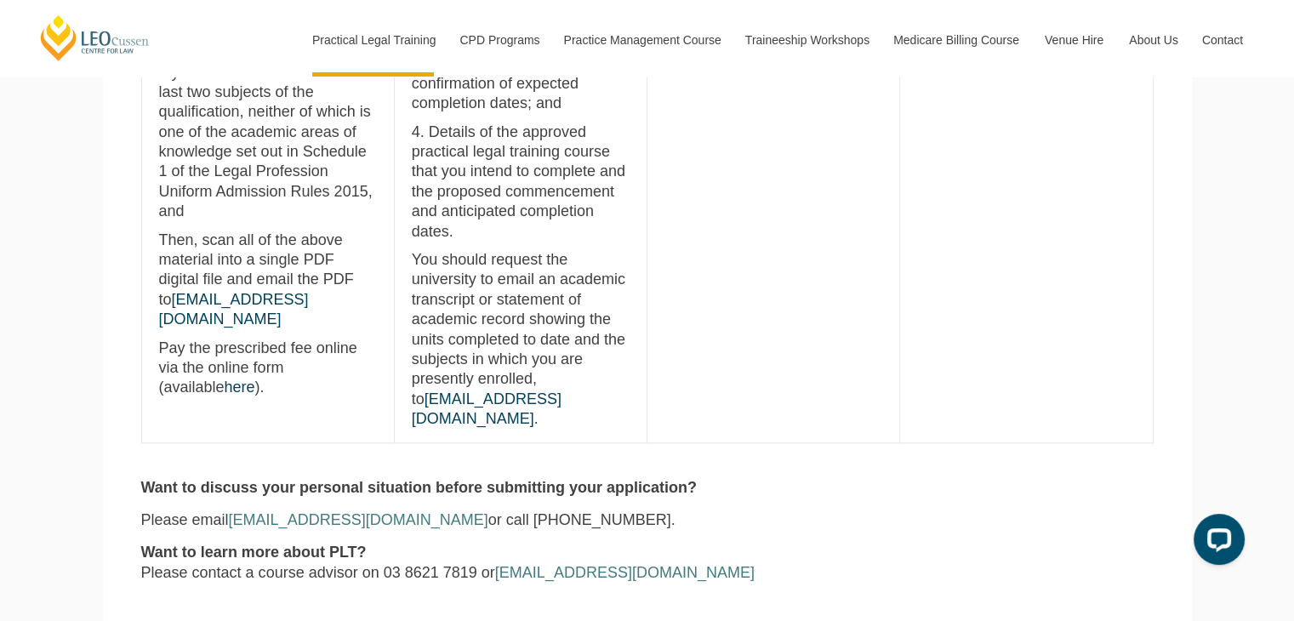
scroll to position [1441, 0]
